Goal: Find specific page/section: Find specific page/section

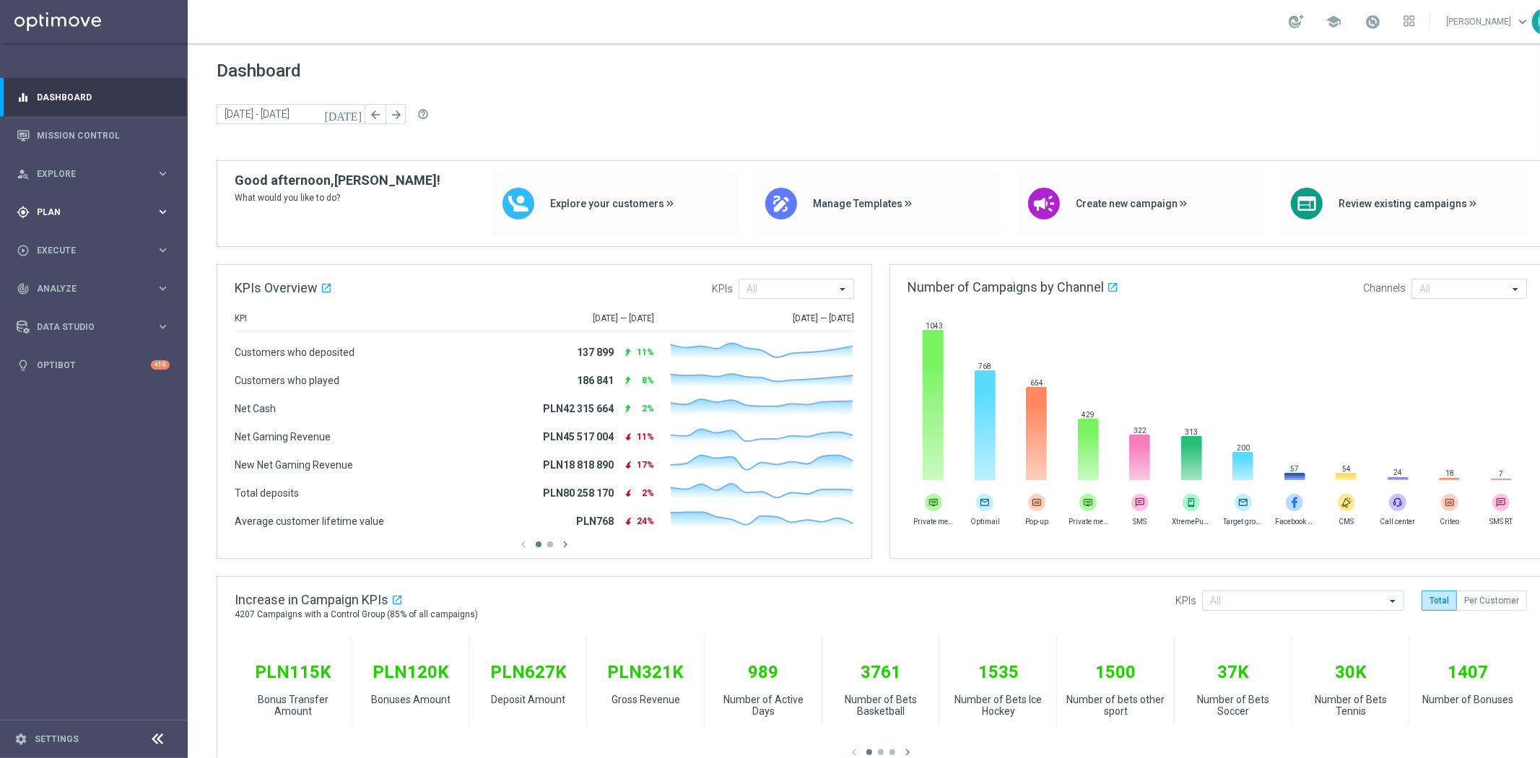
click at [48, 208] on span "Plan" at bounding box center [96, 212] width 119 height 9
click at [67, 289] on button "Templates keyboard_arrow_right" at bounding box center [104, 285] width 133 height 12
click at [68, 305] on link "Optimail" at bounding box center [97, 307] width 105 height 12
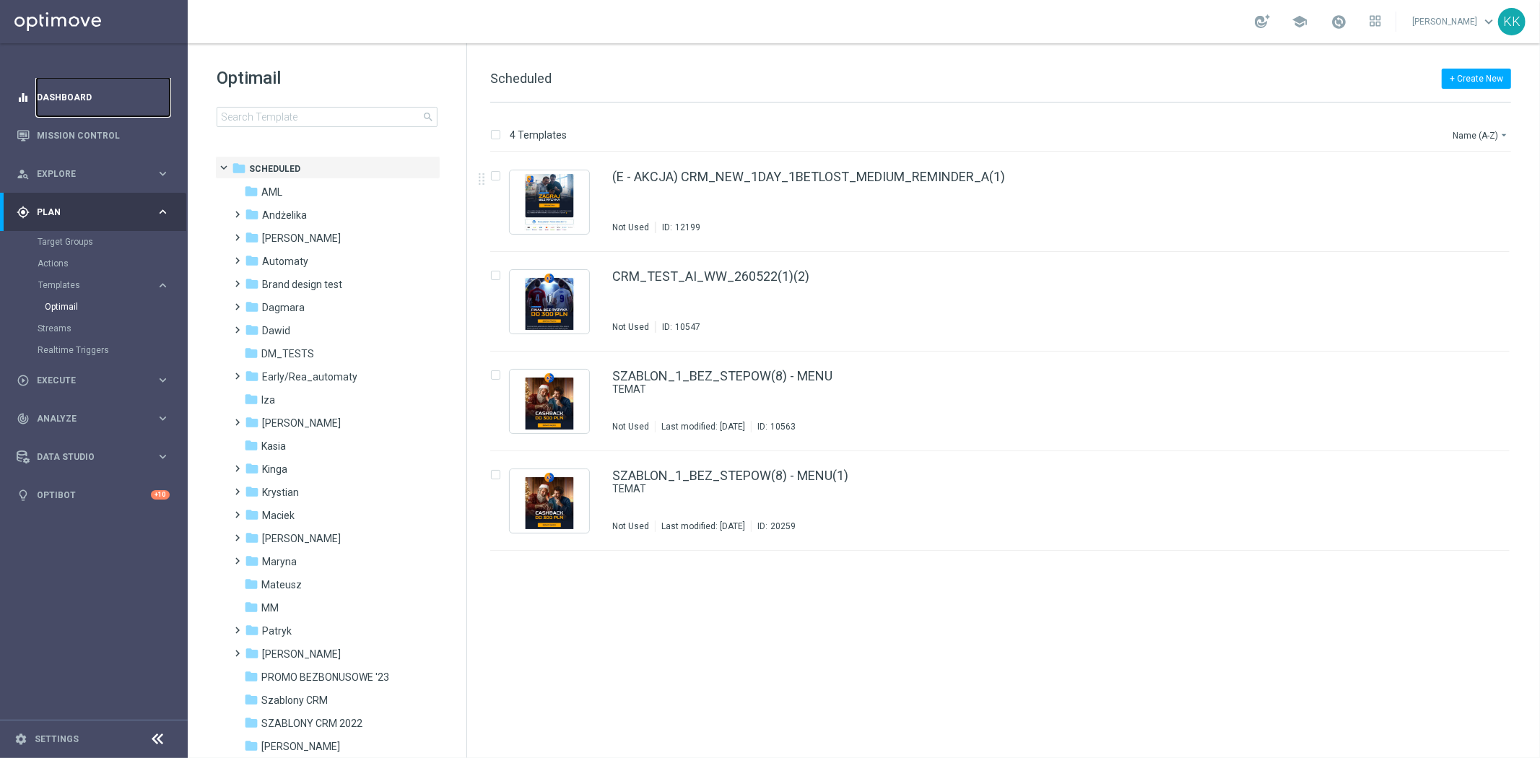
drag, startPoint x: 69, startPoint y: 88, endPoint x: 69, endPoint y: 109, distance: 20.9
click at [69, 88] on link "Dashboard" at bounding box center [103, 97] width 133 height 38
